Goal: Find specific page/section: Find specific page/section

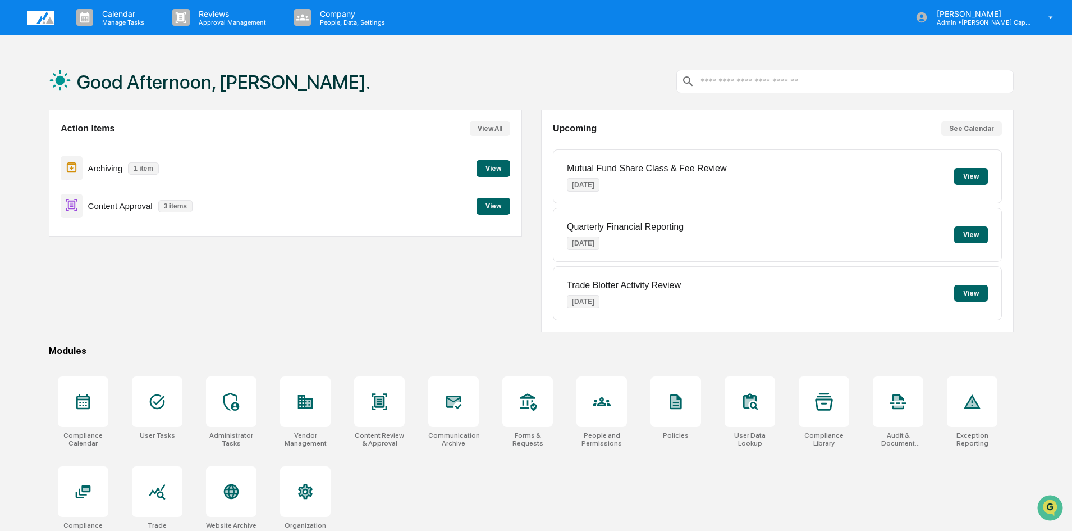
click at [406, 312] on div "Action Items View All Archiving 1 item View Content Approval 3 items View" at bounding box center [285, 220] width 473 height 222
click at [461, 338] on div "Good Afternoon, Brooke. Action Items View All Archiving 1 item View Content App…" at bounding box center [531, 318] width 999 height 531
click at [167, 335] on div "Good Afternoon, Brooke. Action Items View All Archiving 1 item View Content App…" at bounding box center [531, 318] width 999 height 531
click at [430, 395] on div at bounding box center [453, 401] width 51 height 51
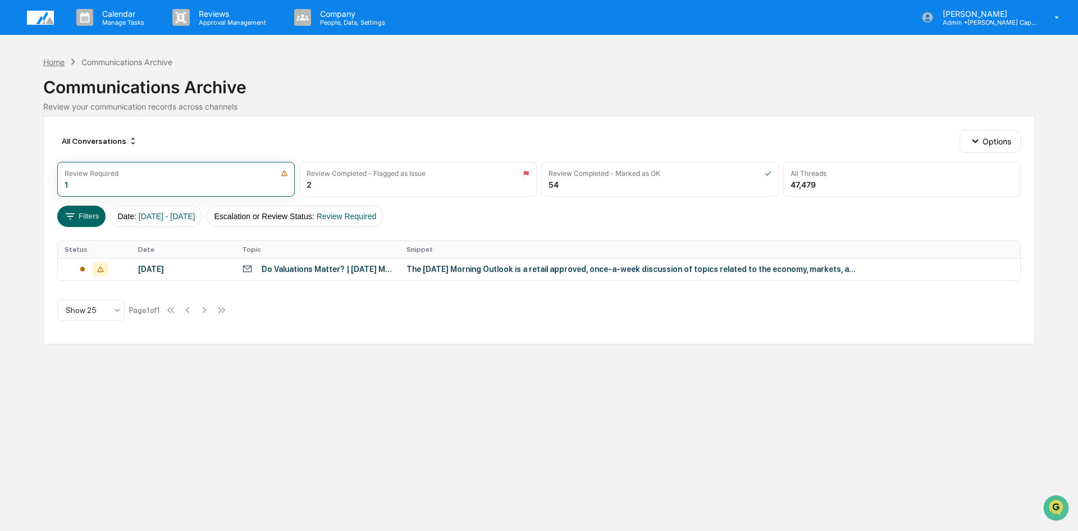
click at [56, 61] on div "Home" at bounding box center [53, 62] width 21 height 10
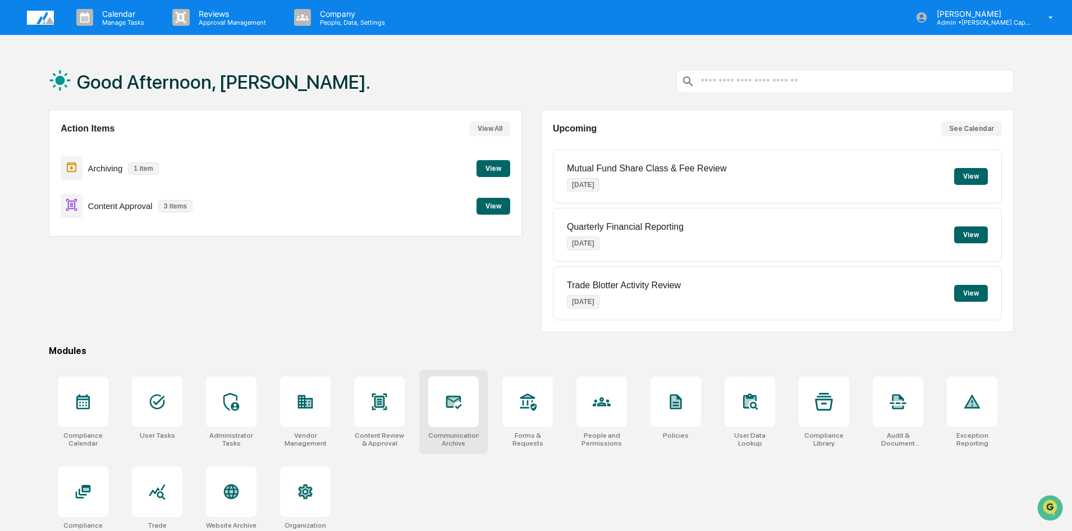
drag, startPoint x: 456, startPoint y: 395, endPoint x: 462, endPoint y: 405, distance: 12.3
click at [456, 395] on icon at bounding box center [454, 401] width 18 height 18
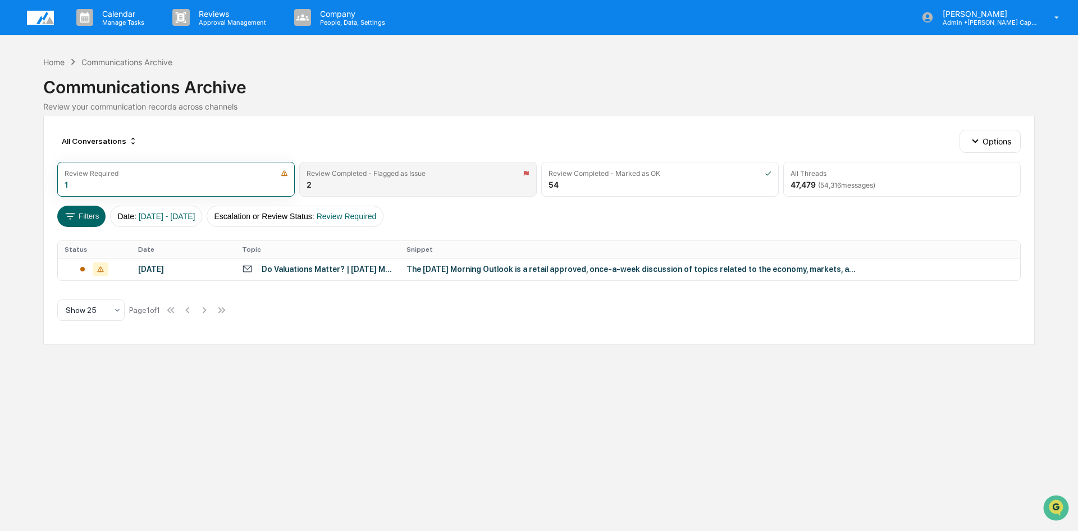
click at [323, 177] on div "Review Completed - Flagged as Issue 2" at bounding box center [417, 179] width 237 height 35
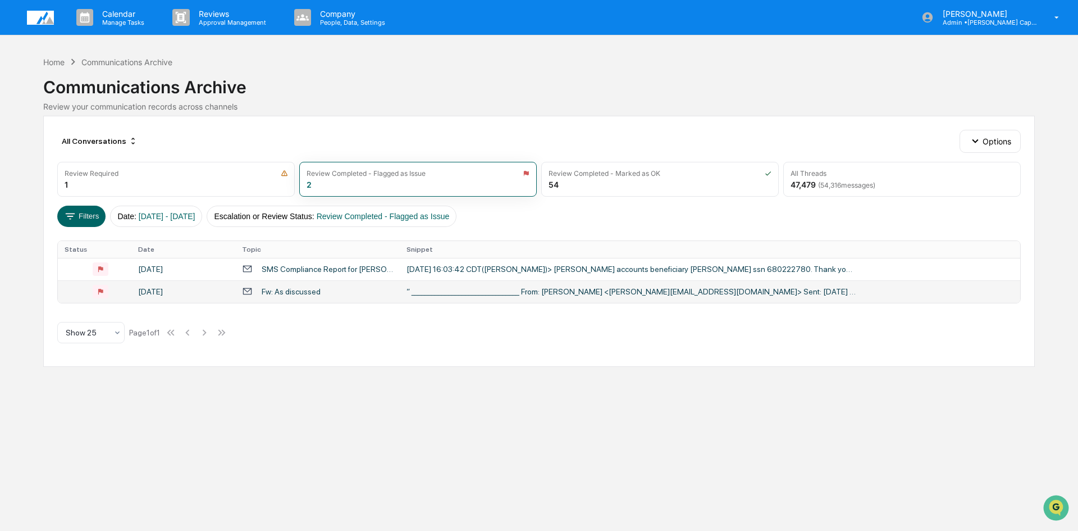
click at [308, 291] on div "Fw: As discussed" at bounding box center [291, 291] width 59 height 9
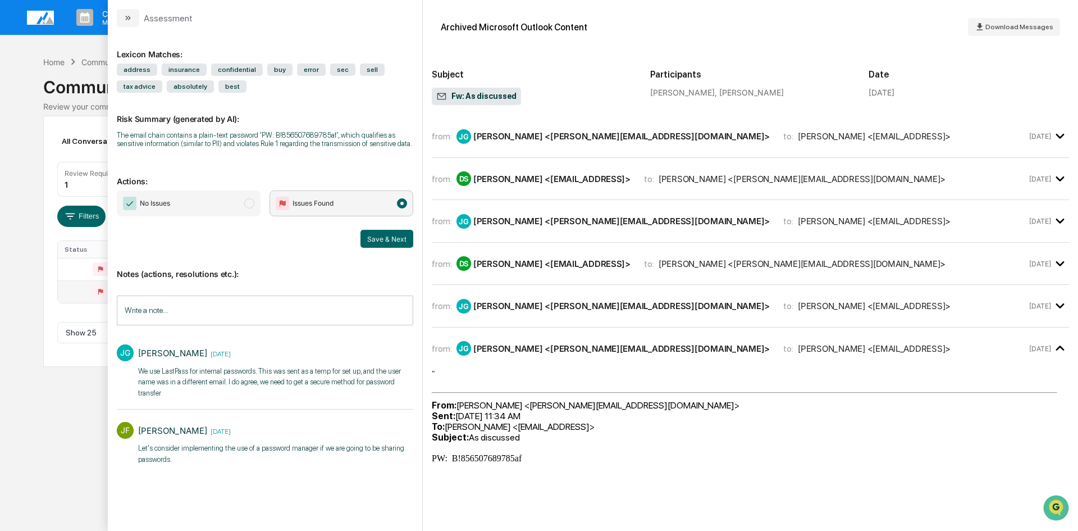
click at [54, 415] on div "Calendar Manage Tasks Reviews Approval Management Company People, Data, Setting…" at bounding box center [539, 265] width 1078 height 531
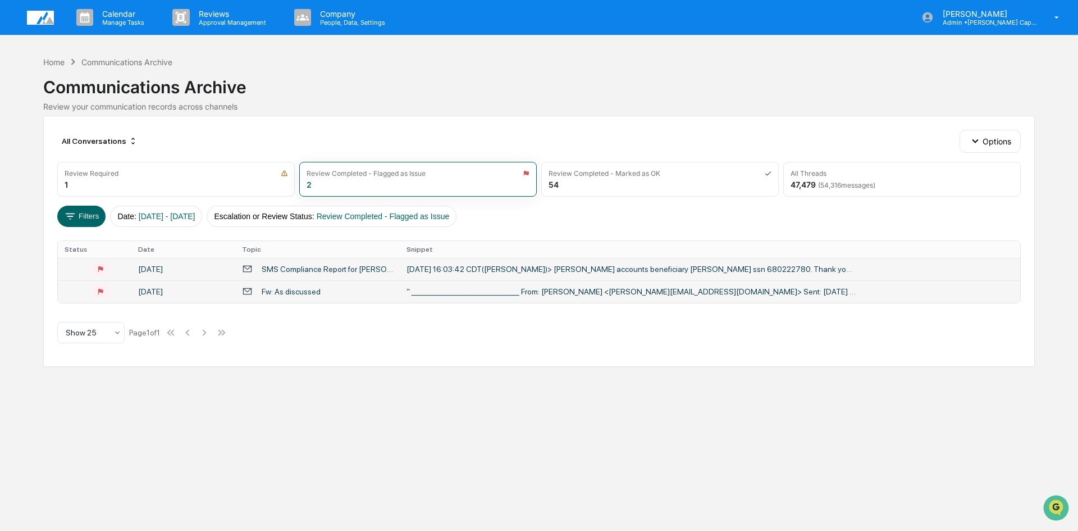
click at [322, 263] on td "SMS Compliance Report for [PERSON_NAME]" at bounding box center [317, 269] width 164 height 22
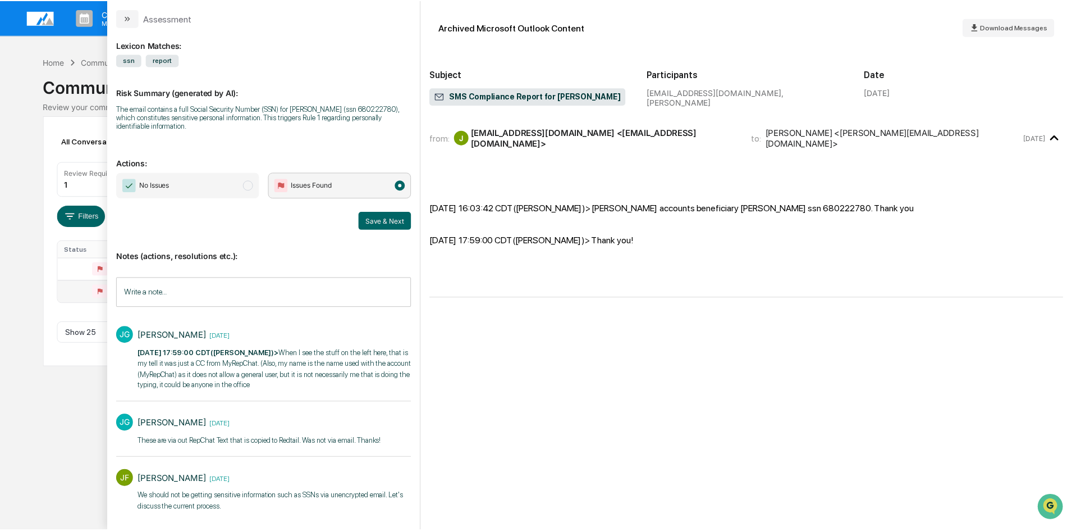
scroll to position [12, 0]
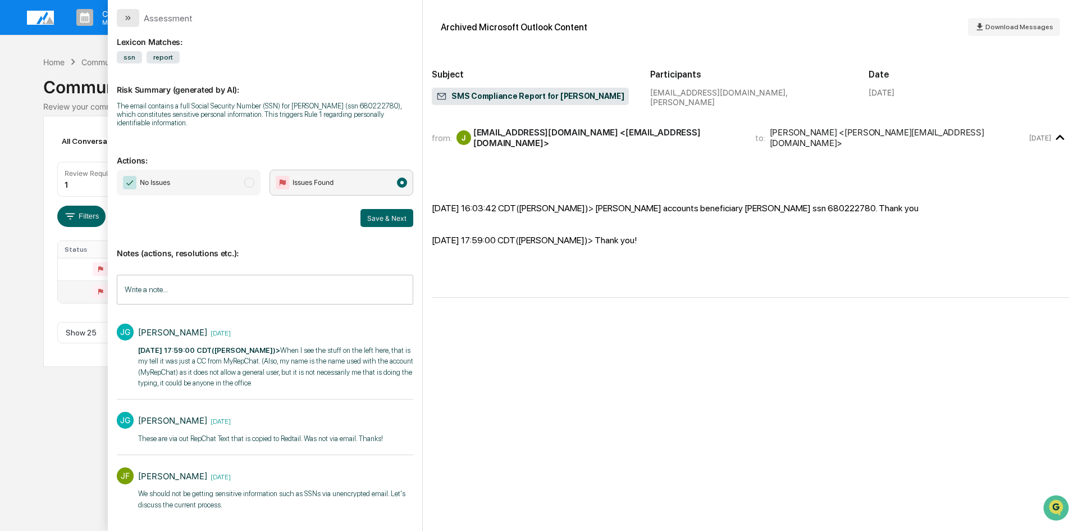
click at [122, 20] on button "modal" at bounding box center [128, 18] width 22 height 18
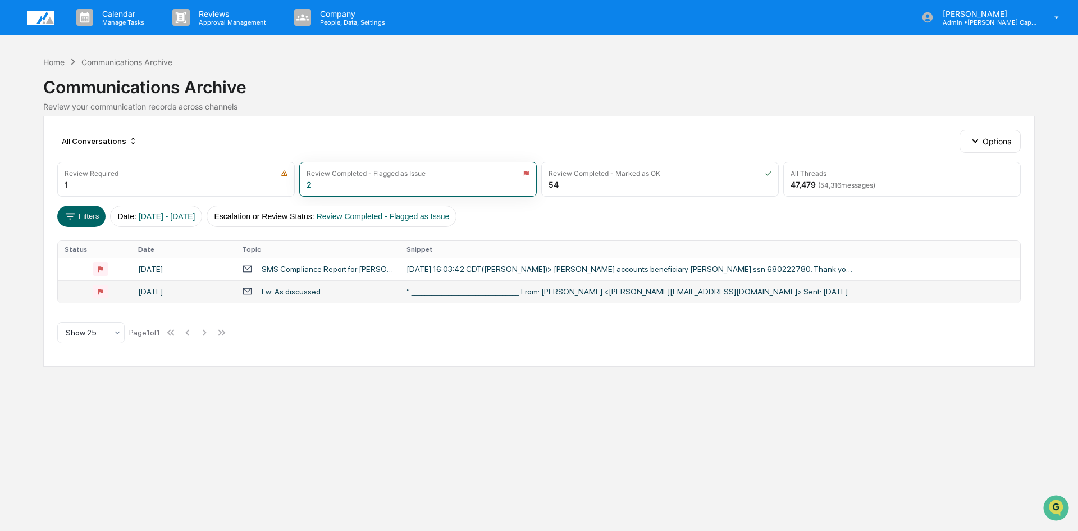
click at [273, 422] on div "Calendar Manage Tasks Reviews Approval Management Company People, Data, Setting…" at bounding box center [539, 265] width 1078 height 531
click at [322, 270] on div "SMS Compliance Report for Daniel Akre" at bounding box center [327, 268] width 131 height 9
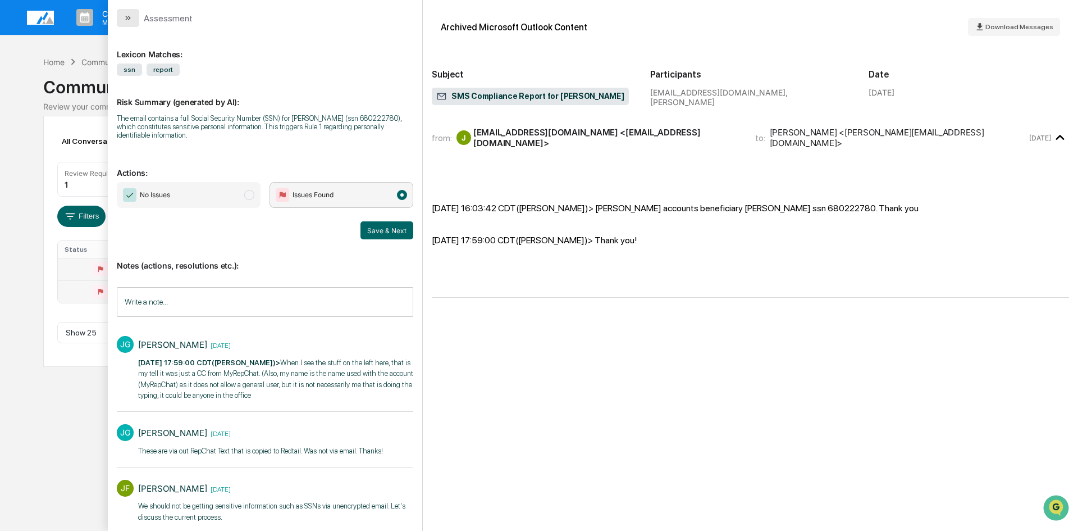
click at [129, 17] on icon "modal" at bounding box center [129, 18] width 3 height 4
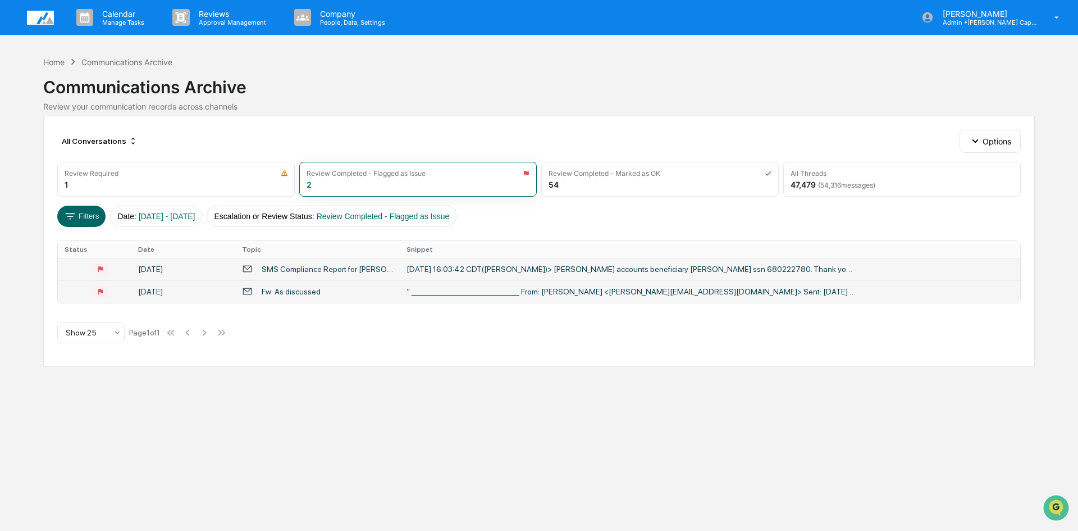
click at [310, 382] on div "Calendar Manage Tasks Reviews Approval Management Company People, Data, Setting…" at bounding box center [539, 265] width 1078 height 531
click at [300, 290] on div "Fw: As discussed" at bounding box center [291, 291] width 59 height 9
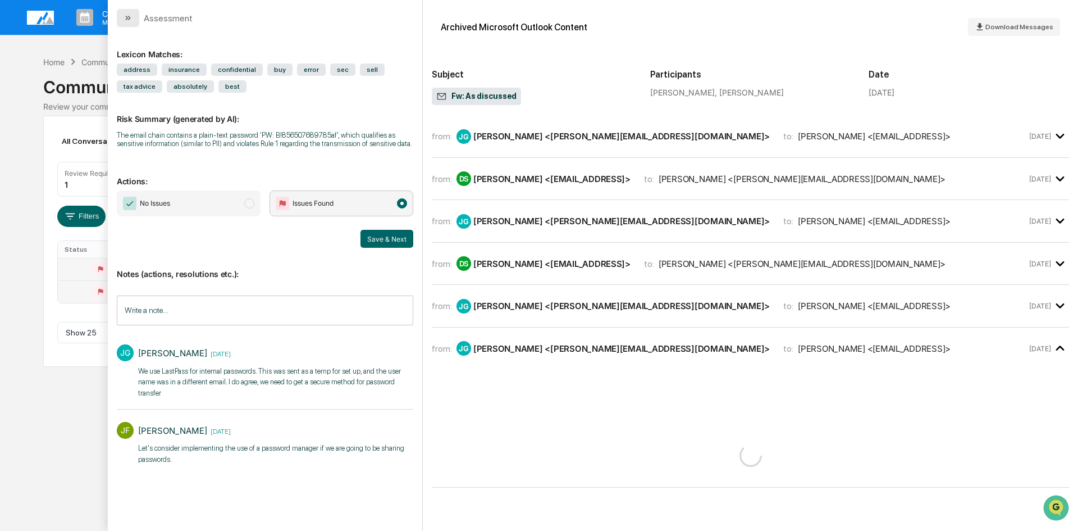
click at [126, 15] on icon "modal" at bounding box center [128, 17] width 9 height 9
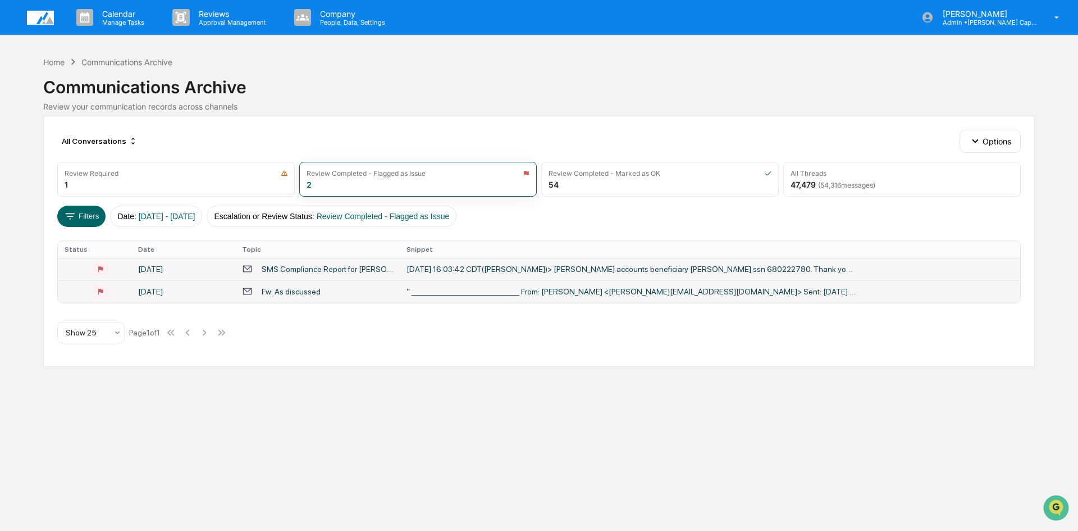
click at [304, 444] on div "Calendar Manage Tasks Reviews Approval Management Company People, Data, Setting…" at bounding box center [539, 265] width 1078 height 531
click at [283, 267] on div "SMS Compliance Report for Daniel Akre" at bounding box center [327, 268] width 131 height 9
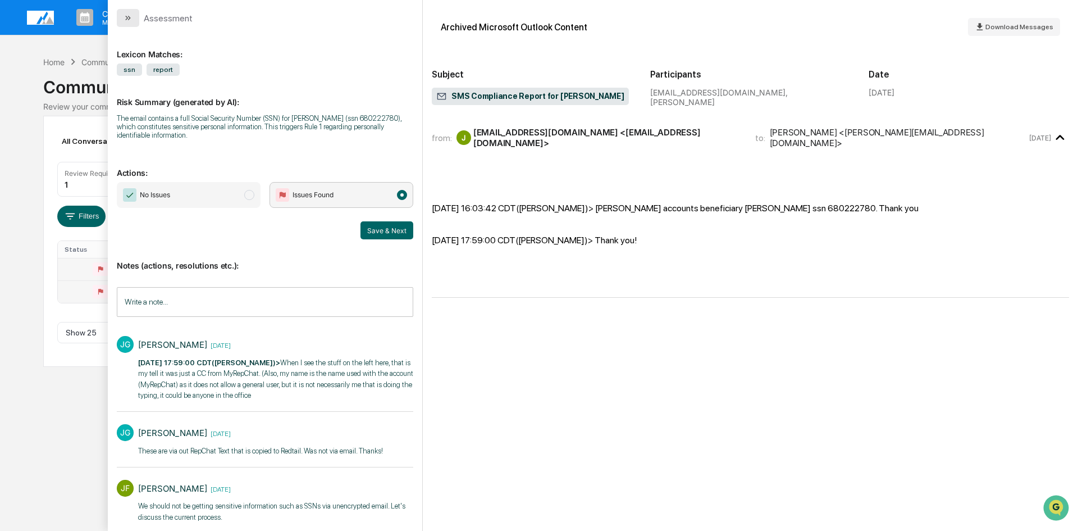
click at [126, 19] on icon "modal" at bounding box center [128, 17] width 9 height 9
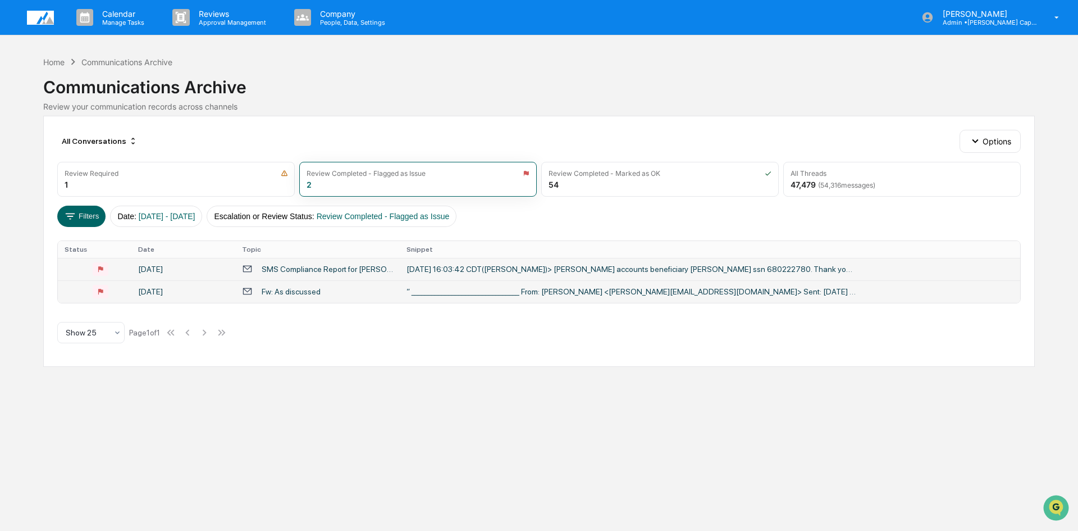
click at [310, 436] on div "Calendar Manage Tasks Reviews Approval Management Company People, Data, Setting…" at bounding box center [539, 265] width 1078 height 531
click at [289, 294] on div "Fw: As discussed" at bounding box center [291, 291] width 59 height 9
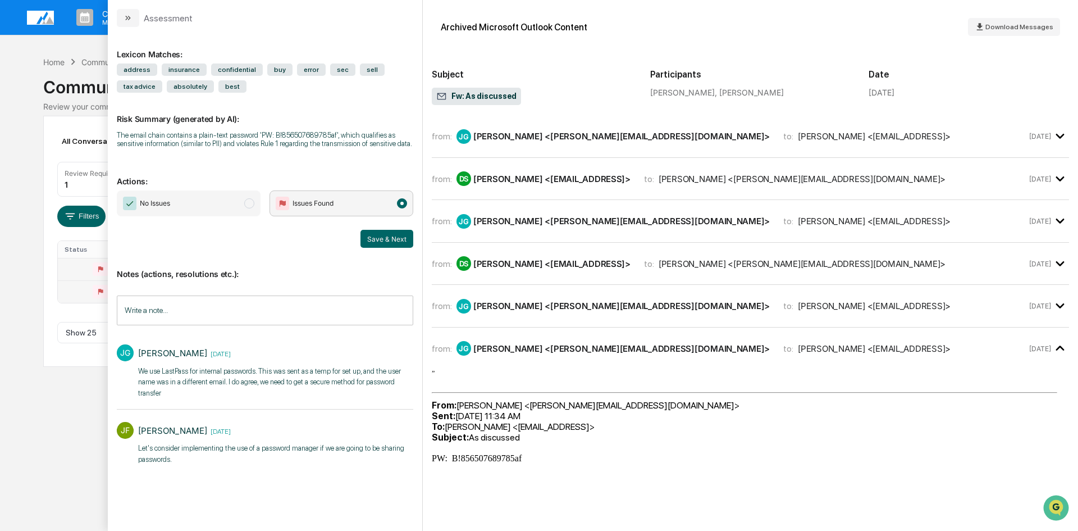
click at [269, 395] on p "We use LastPass for internal passwords. This was sent as a temp for set up, and…" at bounding box center [275, 381] width 275 height 33
click at [125, 18] on icon "modal" at bounding box center [128, 17] width 9 height 9
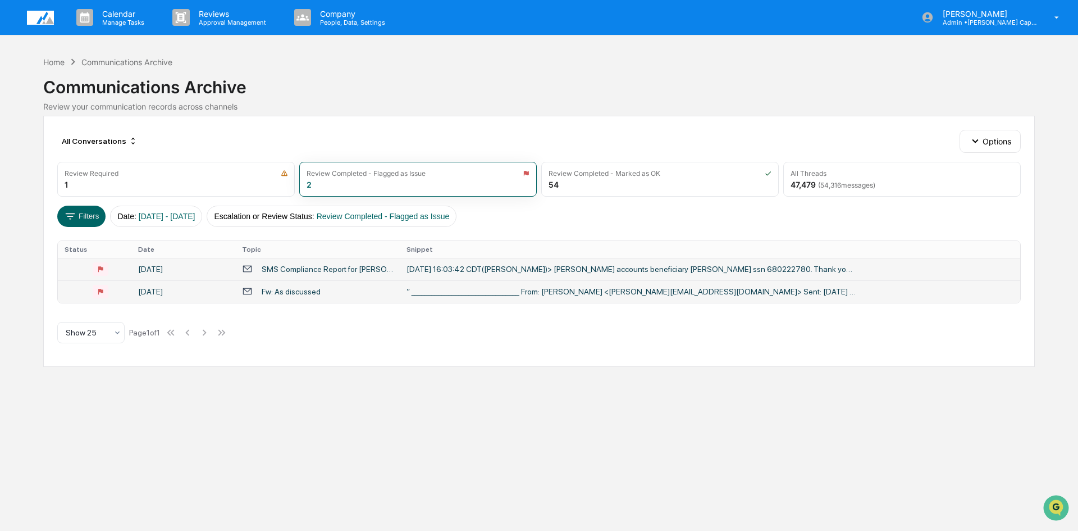
click at [161, 406] on div "Calendar Manage Tasks Reviews Approval Management Company People, Data, Setting…" at bounding box center [539, 265] width 1078 height 531
click at [302, 420] on div "Calendar Manage Tasks Reviews Approval Management Company People, Data, Setting…" at bounding box center [539, 265] width 1078 height 531
click at [208, 423] on div "Calendar Manage Tasks Reviews Approval Management Company People, Data, Setting…" at bounding box center [539, 265] width 1078 height 531
drag, startPoint x: 406, startPoint y: 415, endPoint x: 387, endPoint y: 417, distance: 19.1
click at [406, 416] on div "Calendar Manage Tasks Reviews Approval Management Company People, Data, Setting…" at bounding box center [539, 265] width 1078 height 531
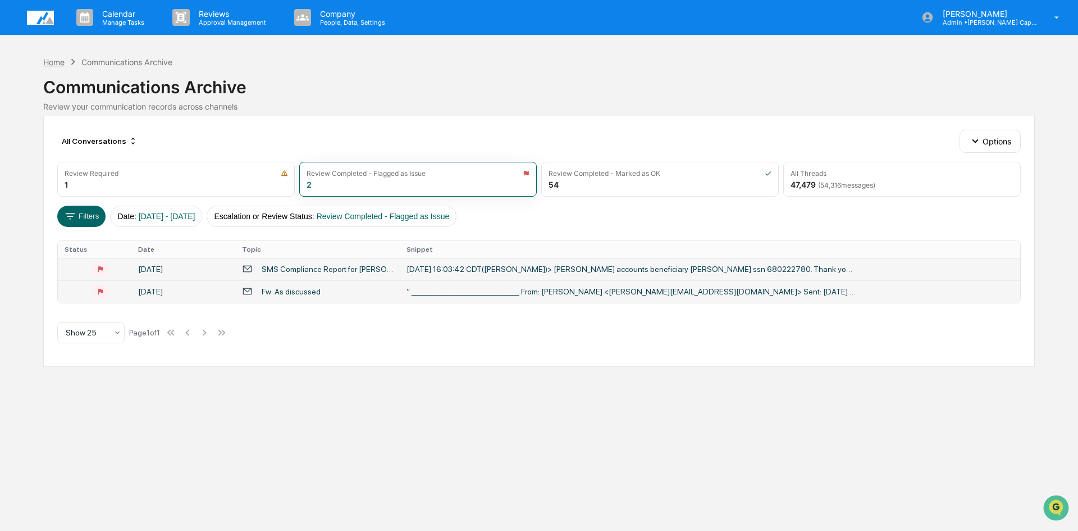
click at [56, 60] on div "Home" at bounding box center [53, 62] width 21 height 10
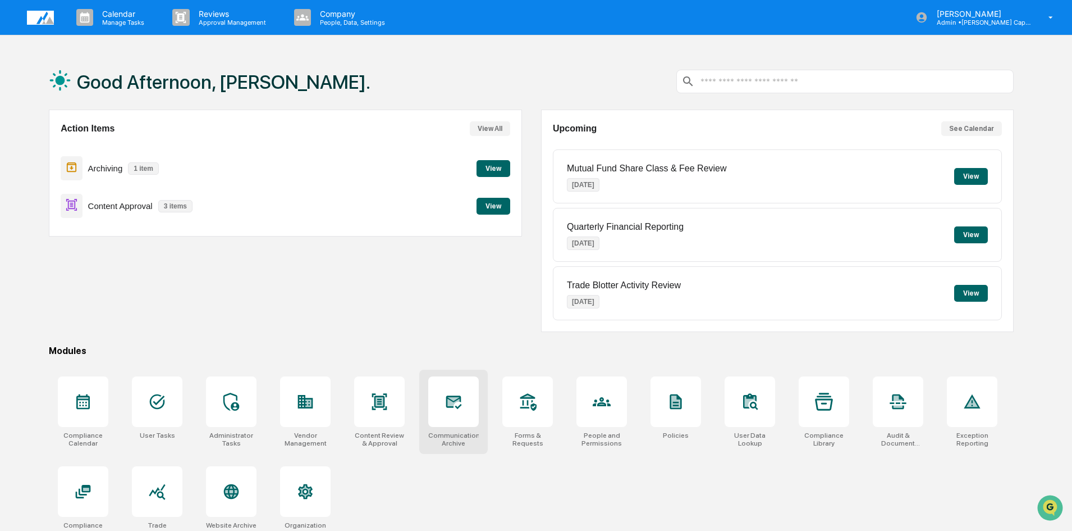
click at [459, 414] on div at bounding box center [453, 401] width 51 height 51
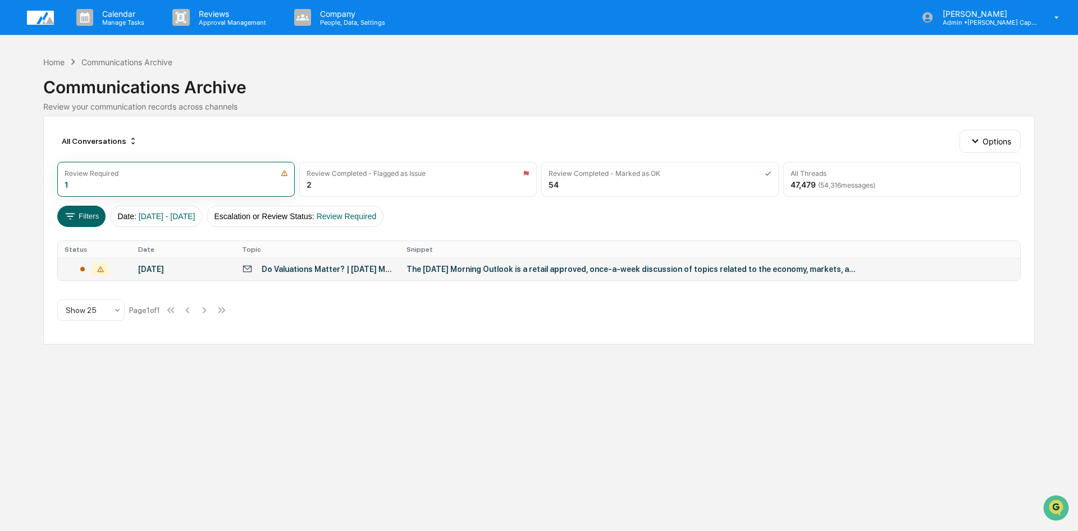
click at [306, 272] on div "Do Valuations Matter? | [DATE] Morning Outlook | First Trust" at bounding box center [327, 268] width 131 height 9
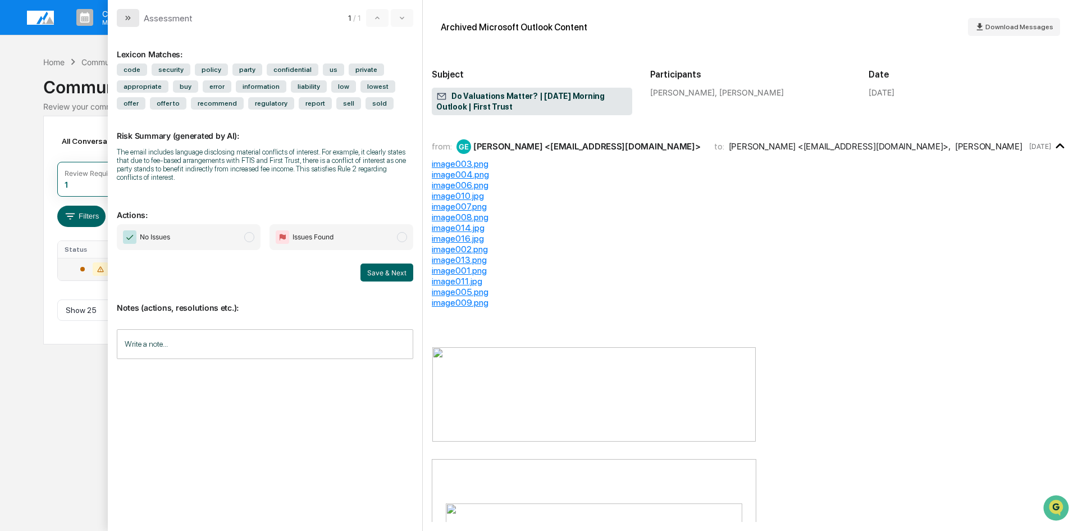
click at [127, 19] on icon "modal" at bounding box center [126, 18] width 3 height 4
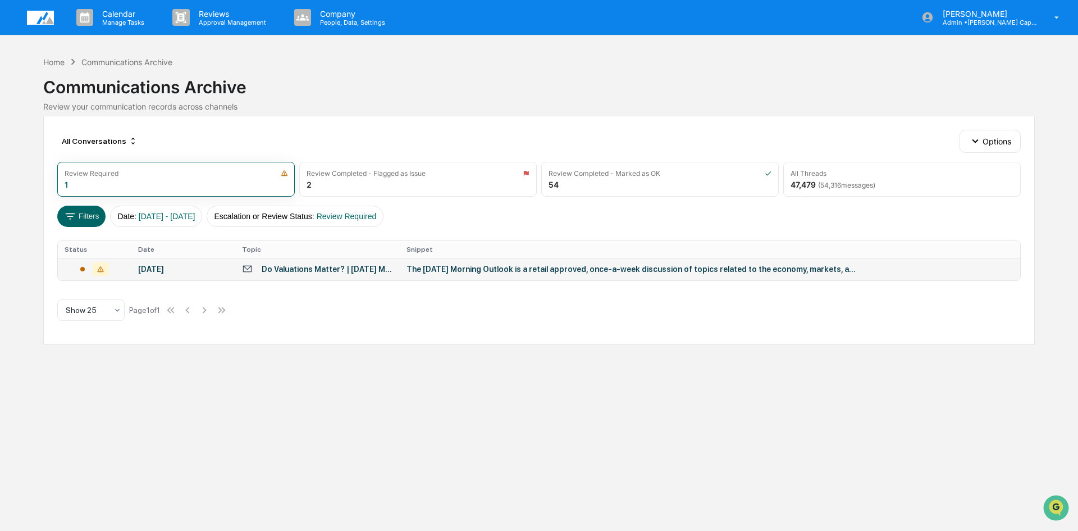
click at [246, 391] on div "Calendar Manage Tasks Reviews Approval Management Company People, Data, Setting…" at bounding box center [539, 265] width 1078 height 531
click at [273, 268] on div "Do Valuations Matter? | [DATE] Morning Outlook | First Trust" at bounding box center [327, 268] width 131 height 9
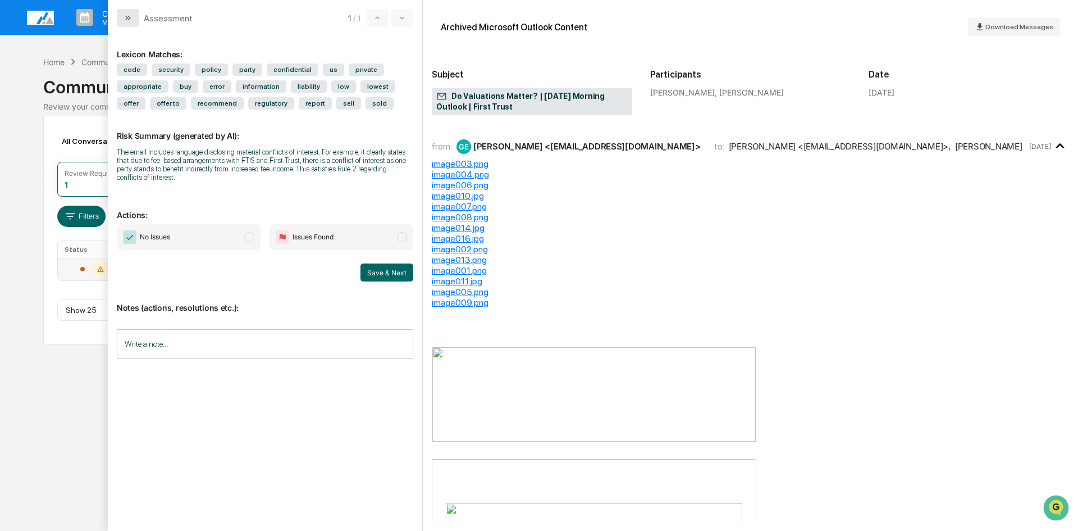
click at [128, 16] on icon "modal" at bounding box center [129, 18] width 3 height 4
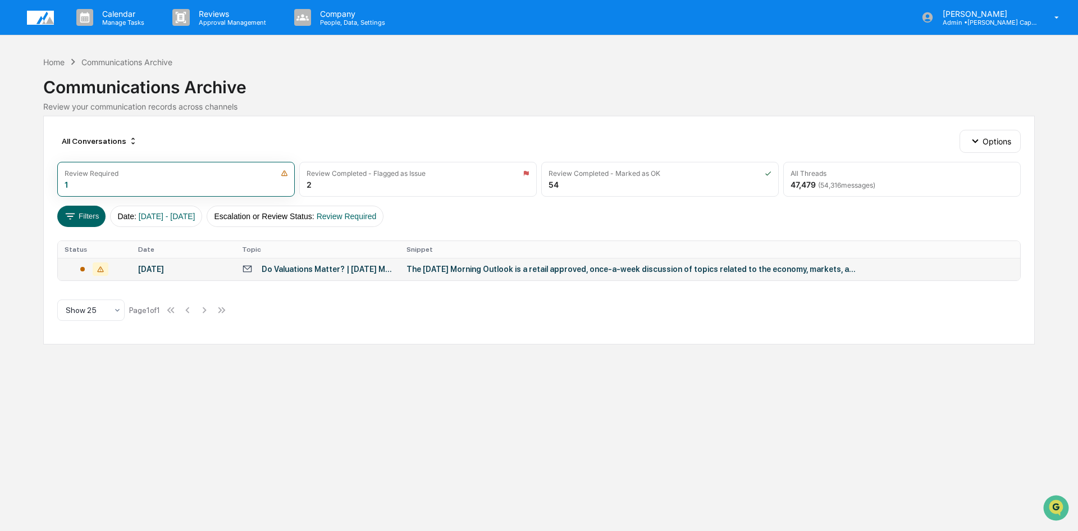
click at [190, 401] on div "Calendar Manage Tasks Reviews Approval Management Company People, Data, Setting…" at bounding box center [539, 265] width 1078 height 531
click at [797, 520] on div "Calendar Manage Tasks Reviews Approval Management Company People, Data, Setting…" at bounding box center [539, 265] width 1078 height 531
